Goal: Transaction & Acquisition: Obtain resource

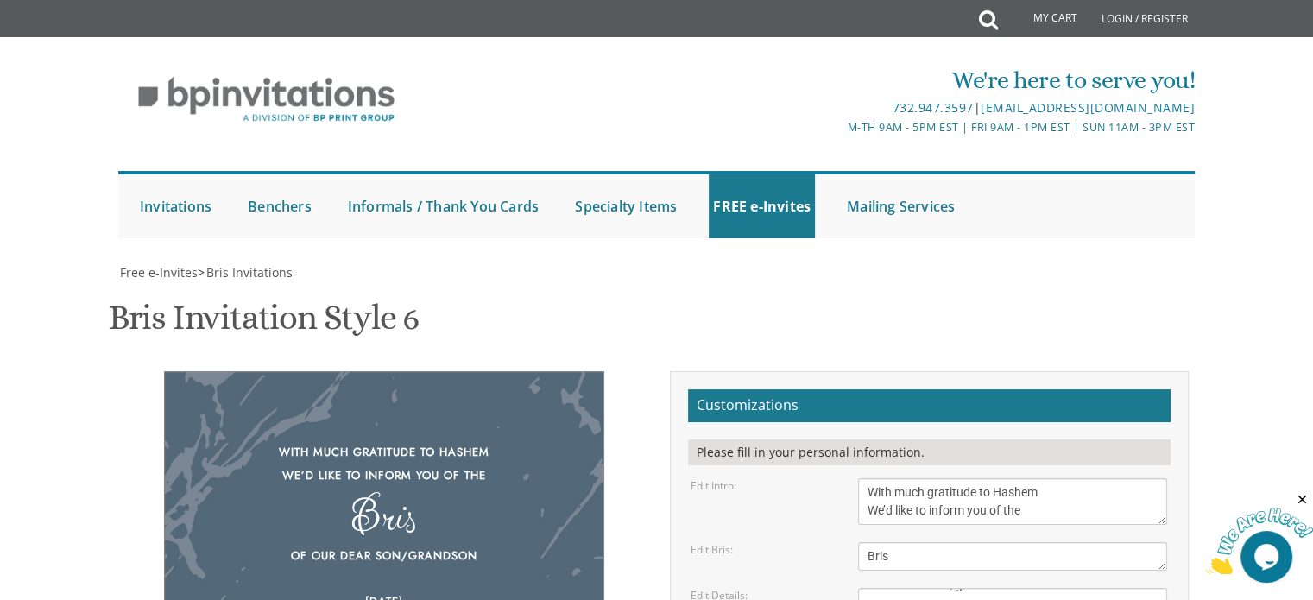
scroll to position [807, 0]
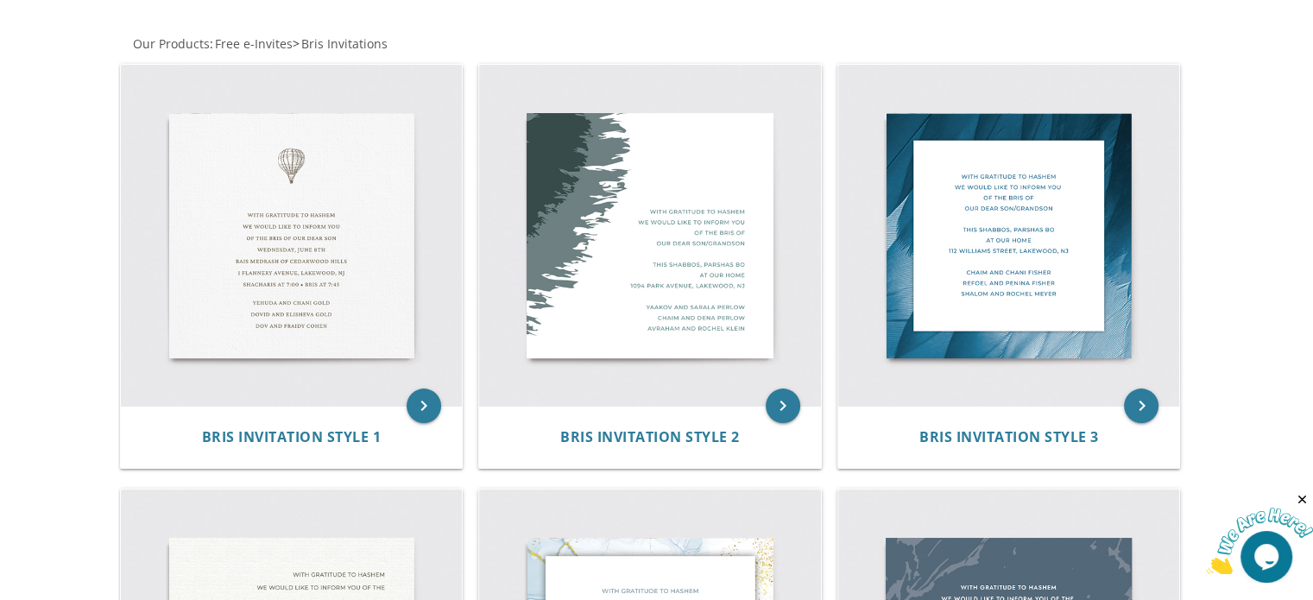
scroll to position [313, 0]
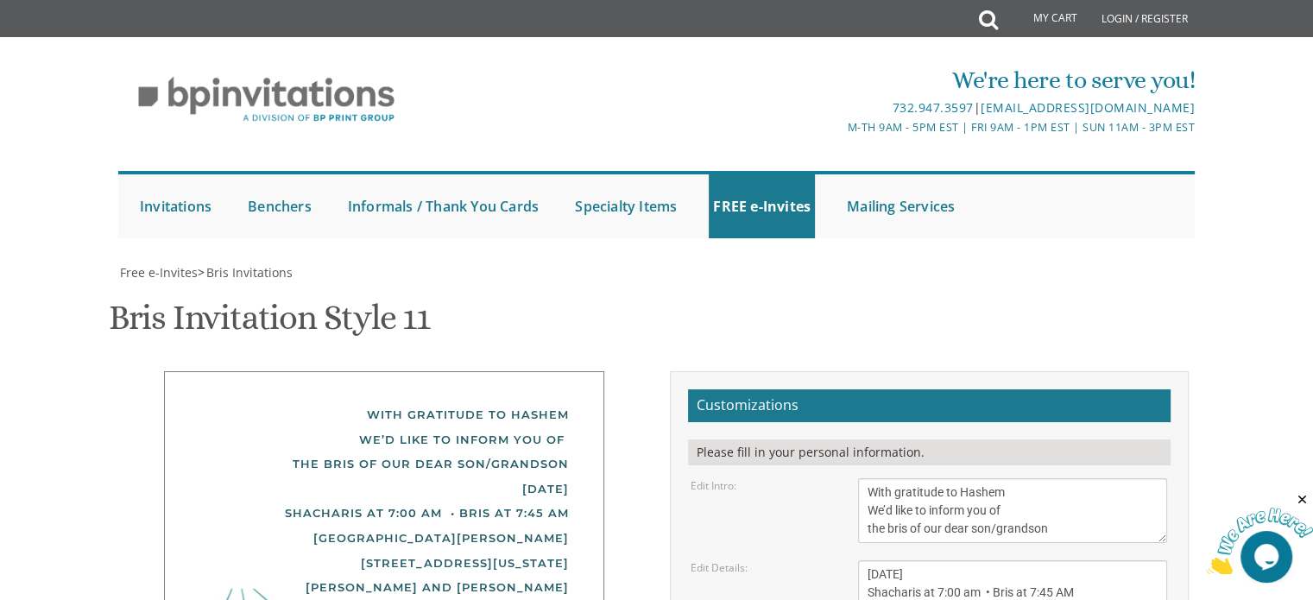
scroll to position [259, 0]
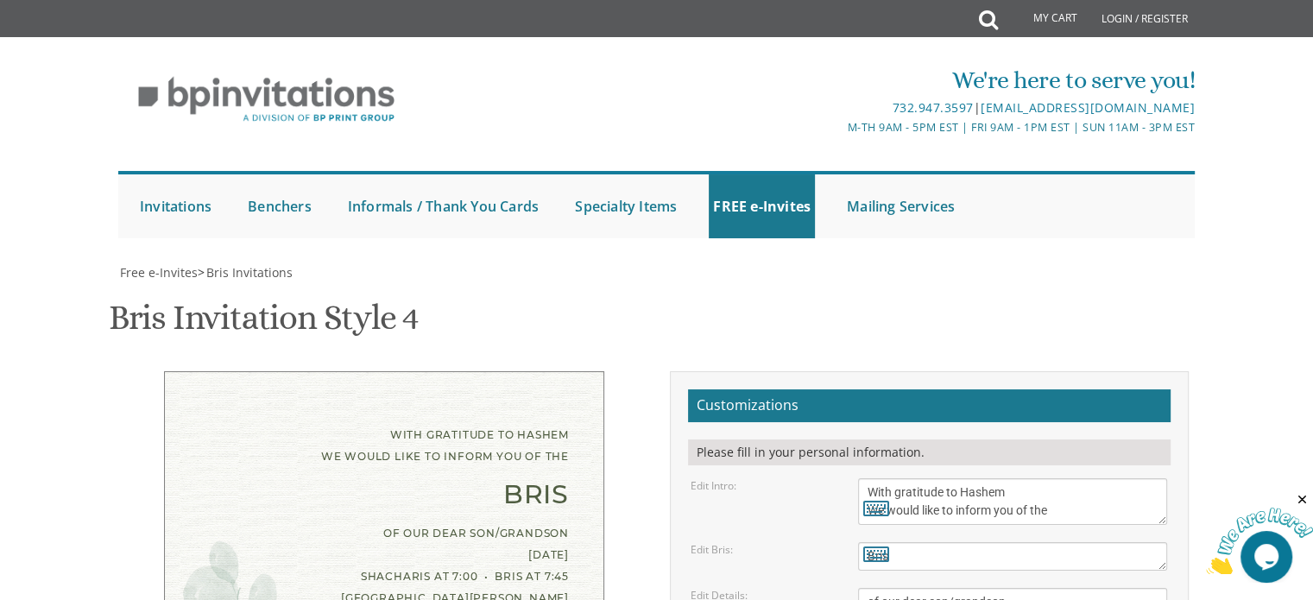
scroll to position [107, 0]
click at [898, 478] on textarea "With gratitude to Hashem We would like to inform you of the" at bounding box center [1012, 501] width 309 height 47
type textarea "With much gratitude to Hashem We would like to inform you of the"
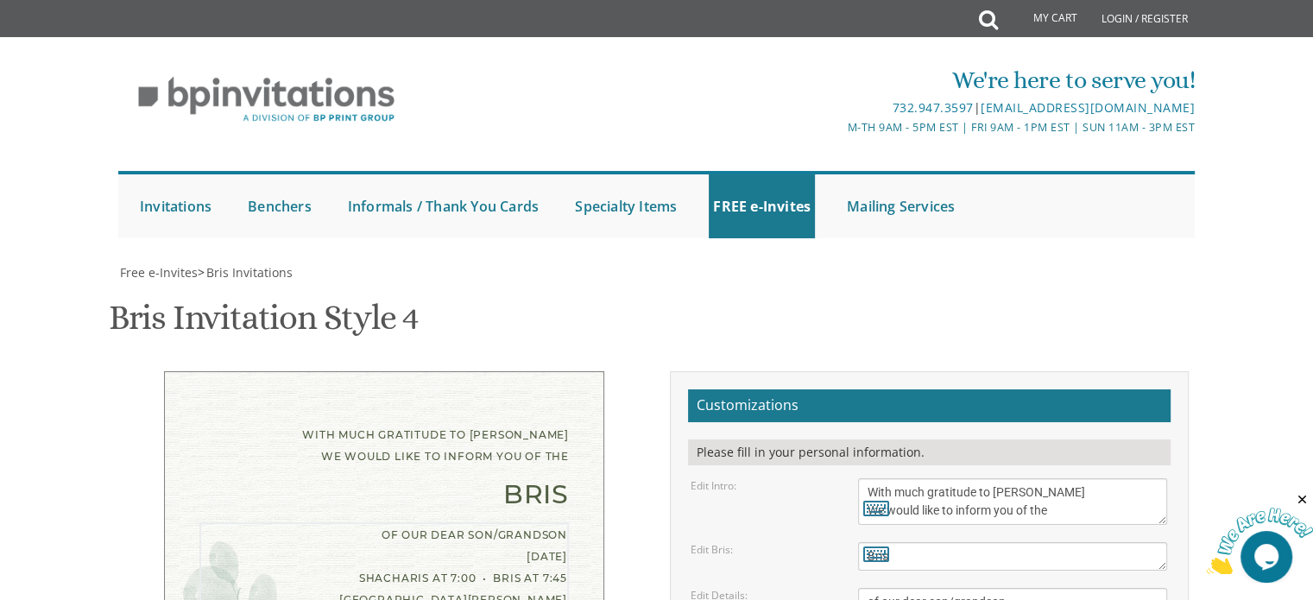
drag, startPoint x: 960, startPoint y: 462, endPoint x: 889, endPoint y: 467, distance: 71.9
type textarea "of our dear son/grandson Sunday, September 21st Selichos 7:30, Shacharis at 8:0…"
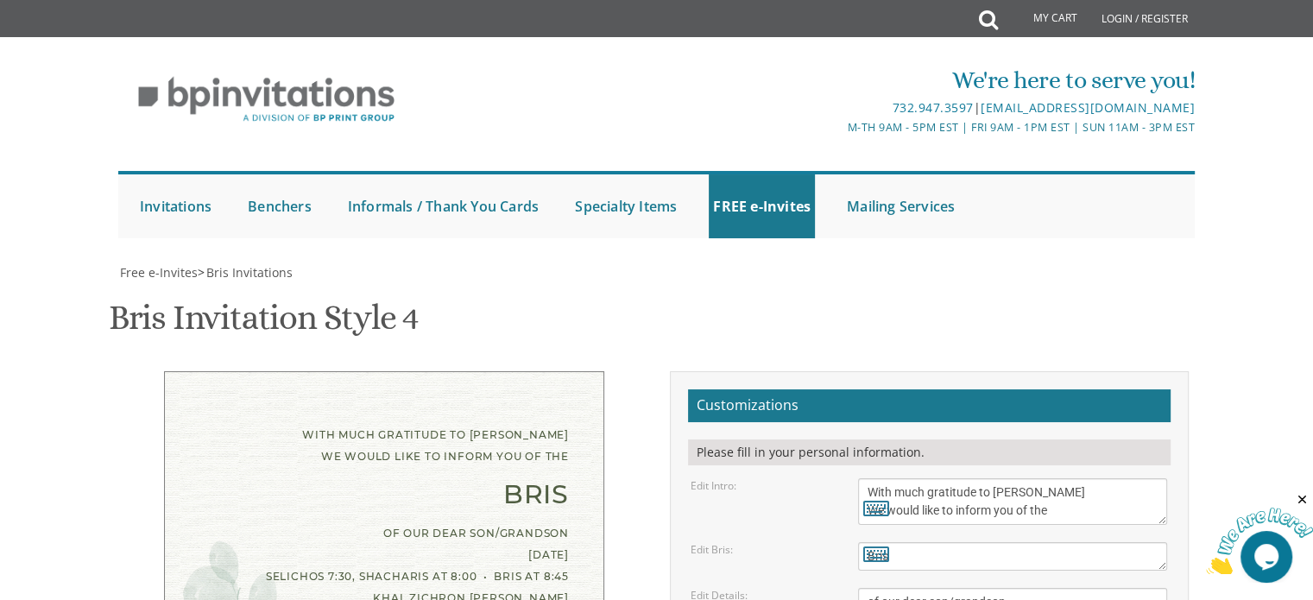
drag, startPoint x: 1026, startPoint y: 503, endPoint x: 938, endPoint y: 499, distance: 88.2
type textarea "Aharon and Chana Esty Feifer Abish and Libby Feifer Moishe and Malky Travitsky"
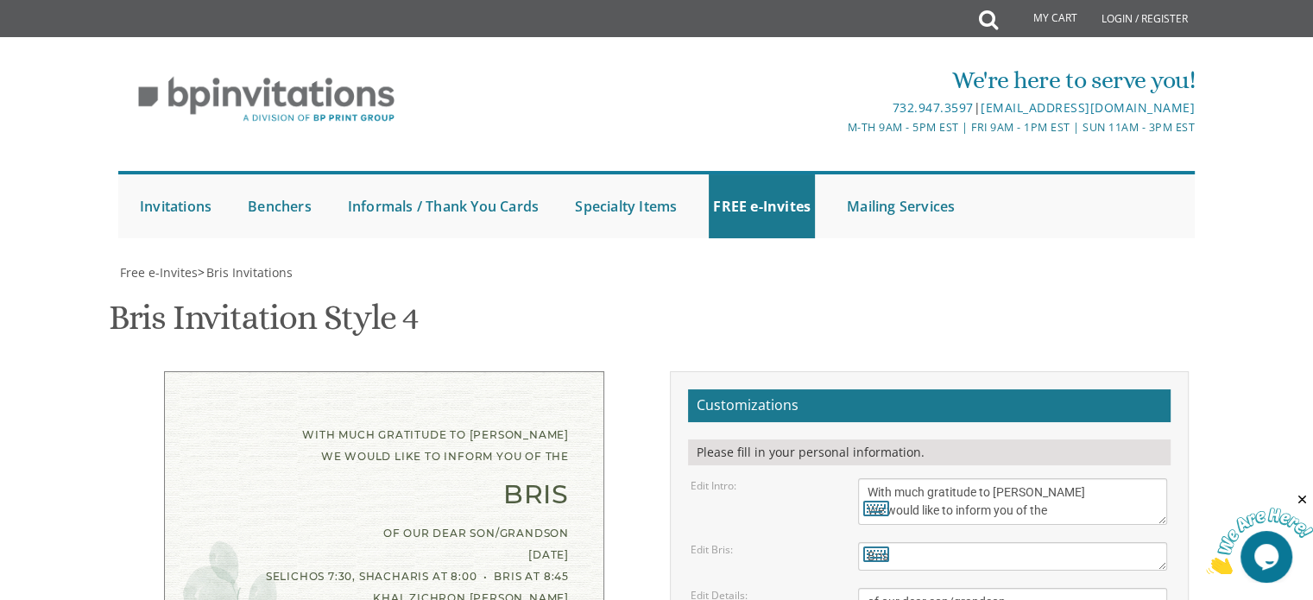
type input "chanaestyt@gmail.com"
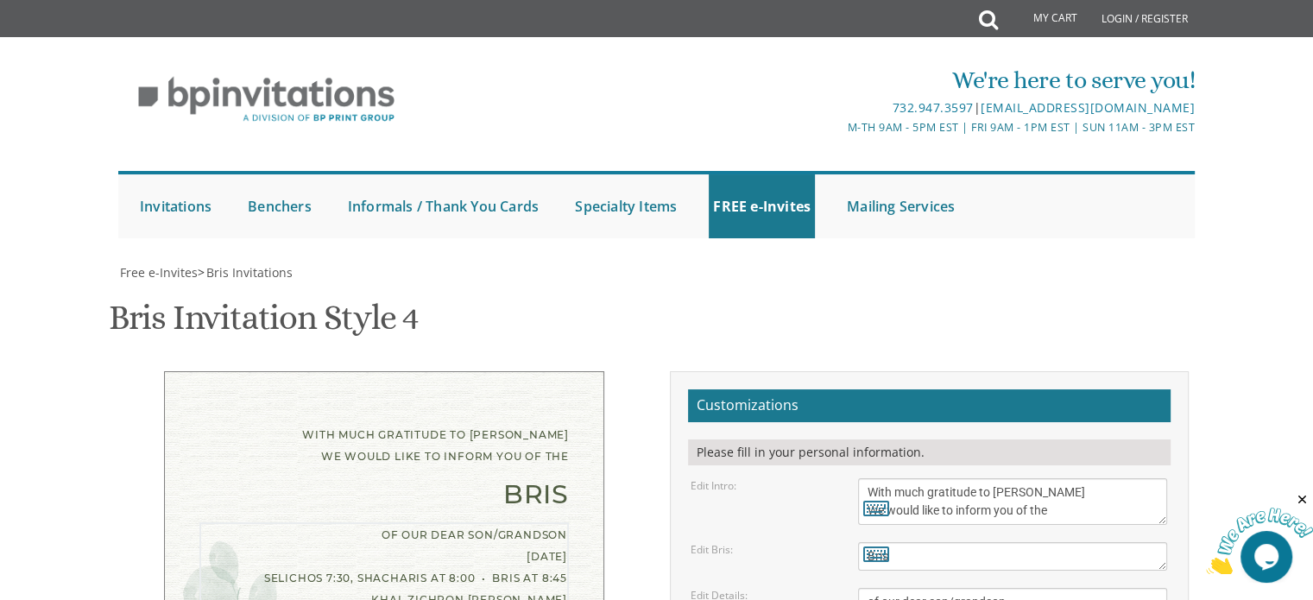
drag, startPoint x: 978, startPoint y: 78, endPoint x: 896, endPoint y: 82, distance: 83.0
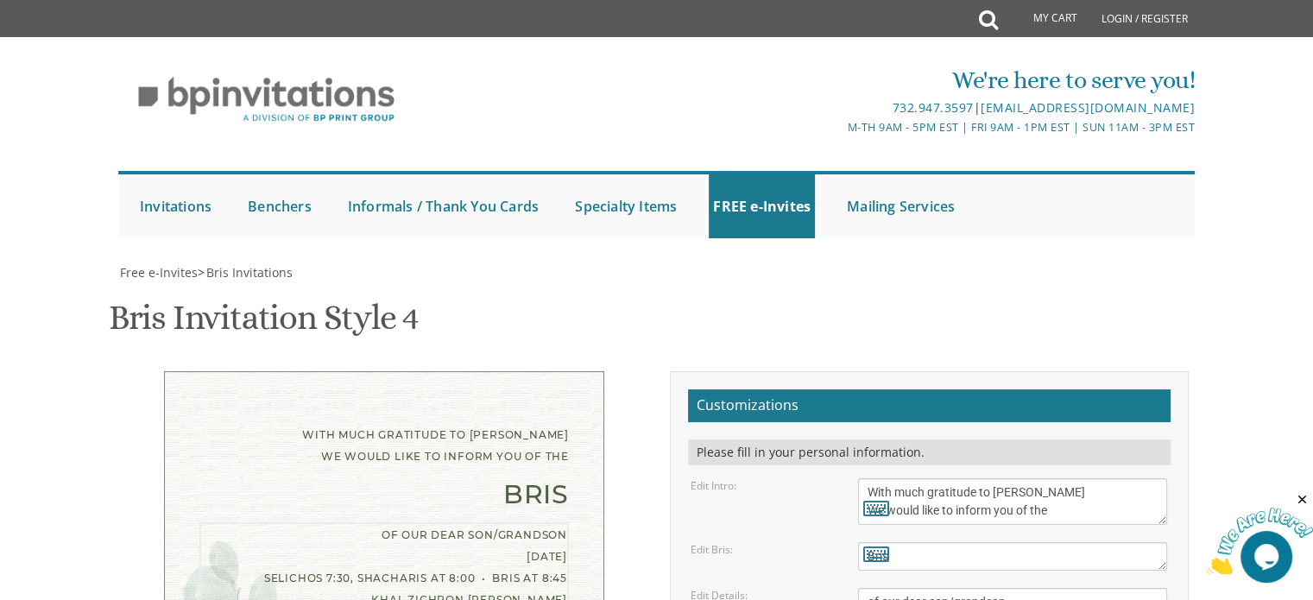
paste textarea "•"
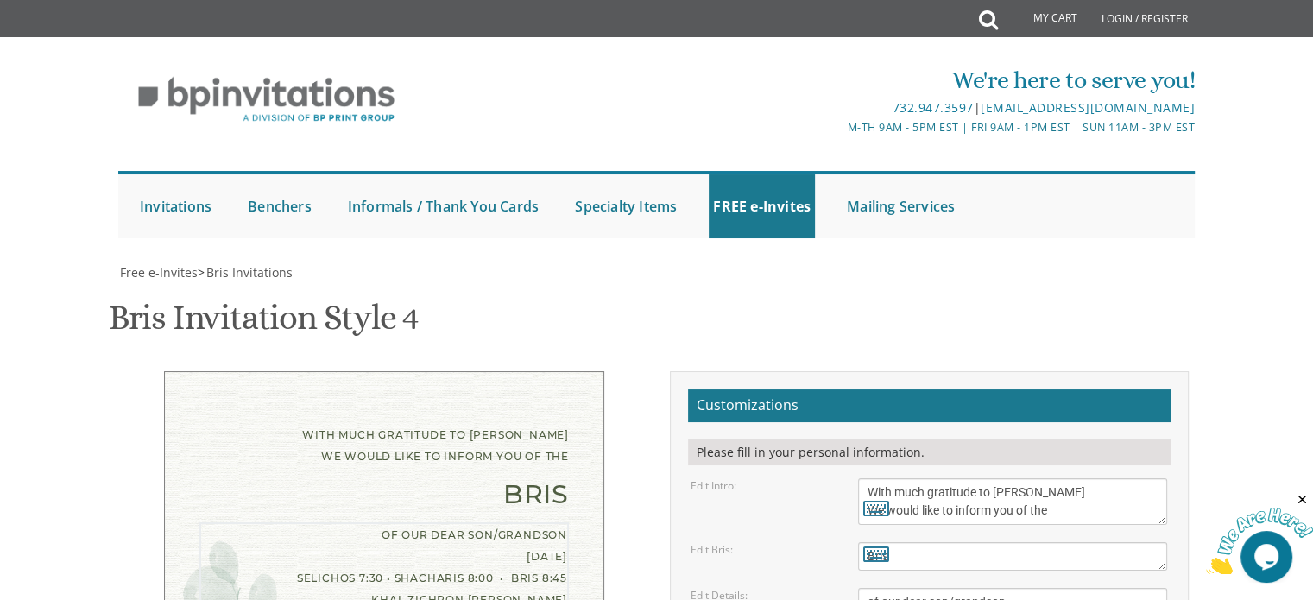
drag, startPoint x: 979, startPoint y: 336, endPoint x: 895, endPoint y: 339, distance: 84.7
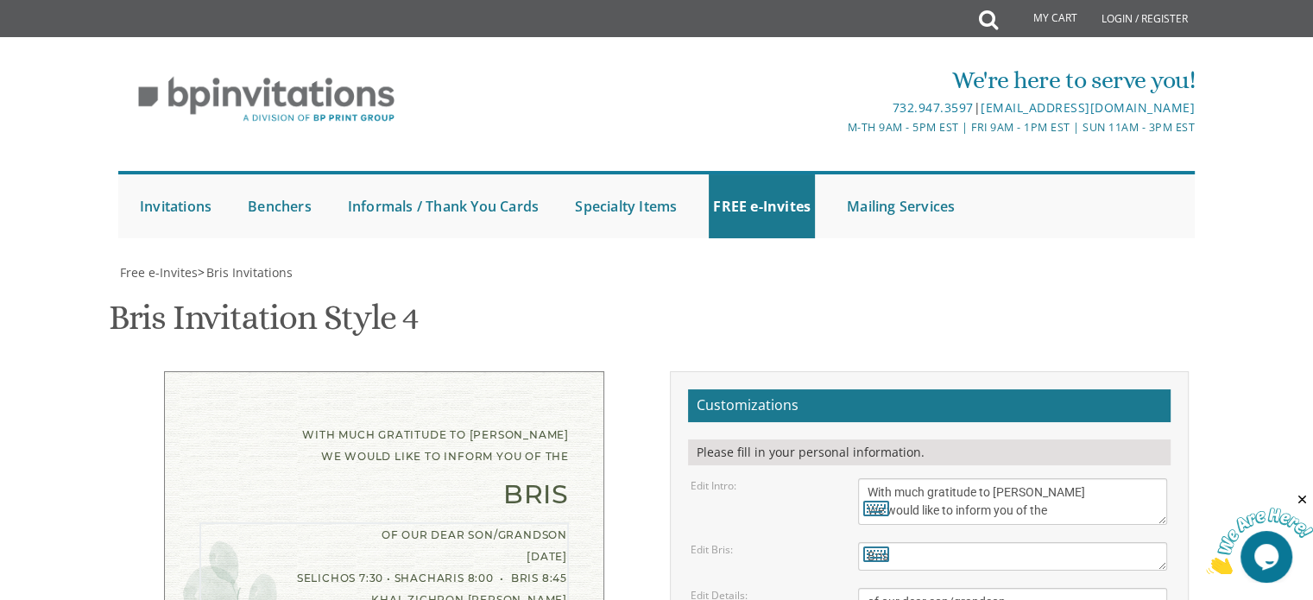
type textarea "of our dear son/grandson Sunday, September 21st Selichos 7:30 • Shacharis 8:00 …"
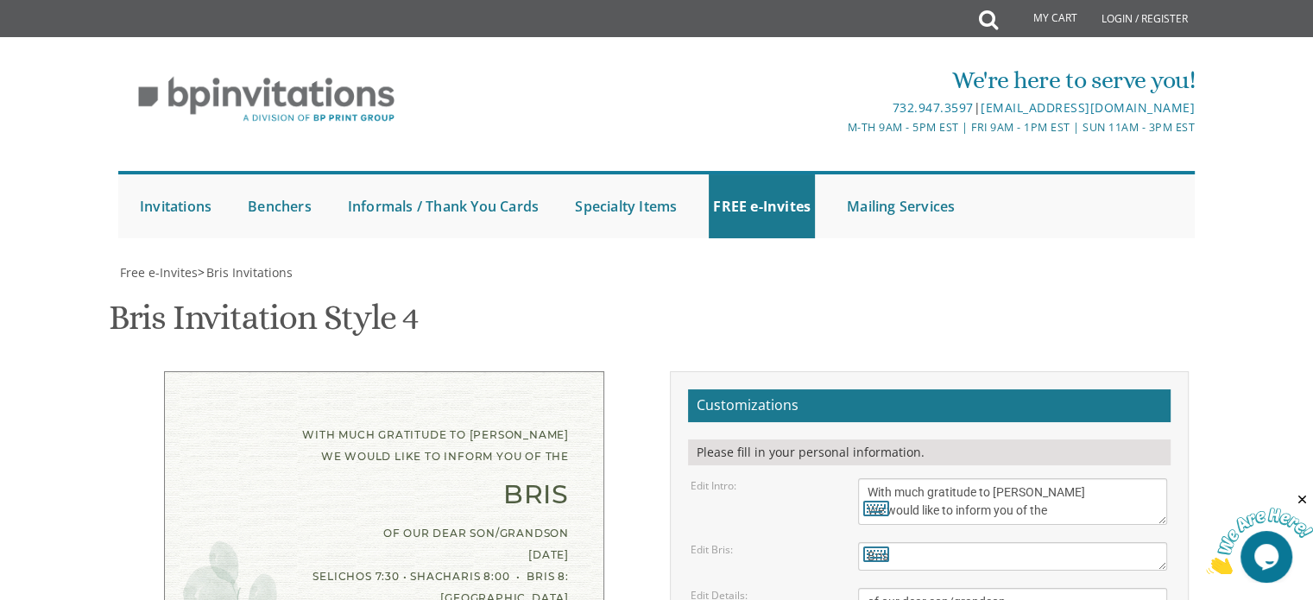
scroll to position [449, 0]
